Goal: Task Accomplishment & Management: Manage account settings

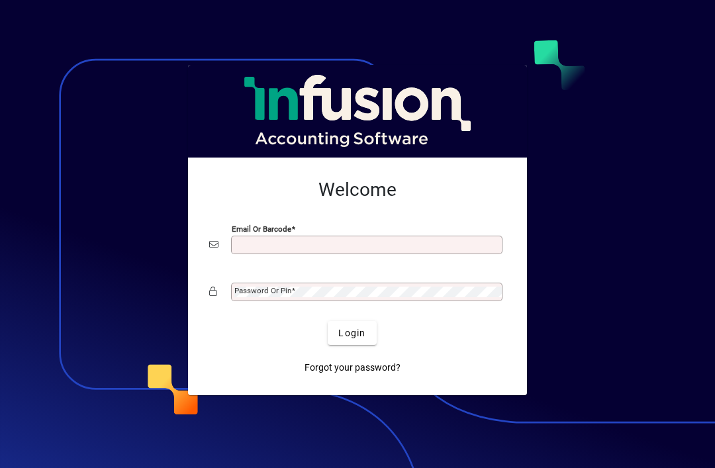
click at [262, 240] on input "Email or Barcode" at bounding box center [367, 245] width 267 height 11
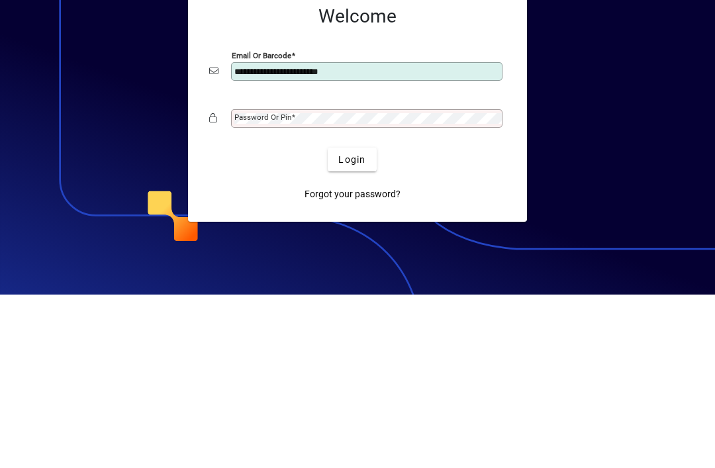
type input "**********"
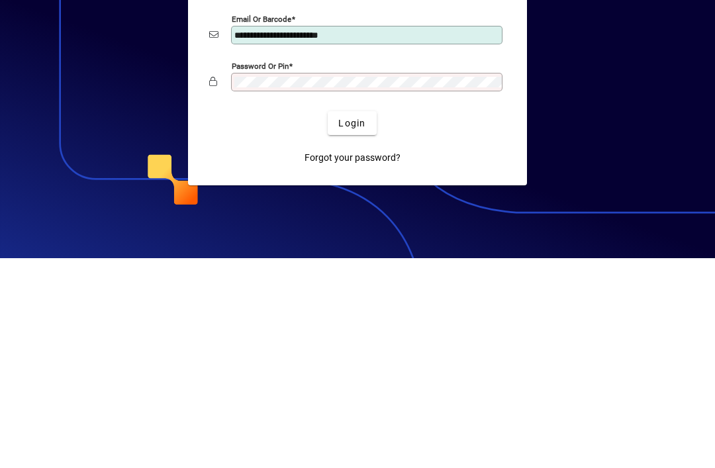
click at [367, 361] on span "Forgot your password?" at bounding box center [352, 368] width 96 height 14
